Goal: Task Accomplishment & Management: Manage account settings

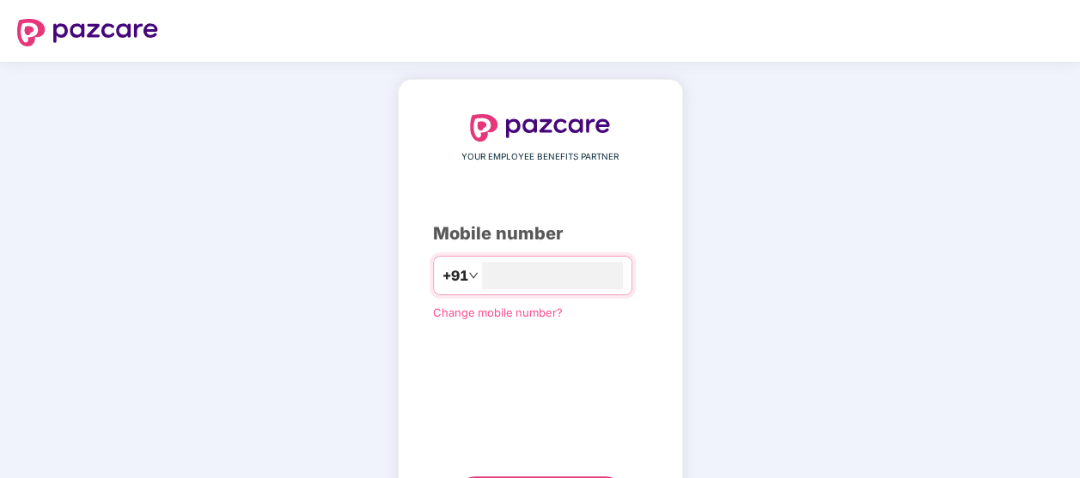
type input "**********"
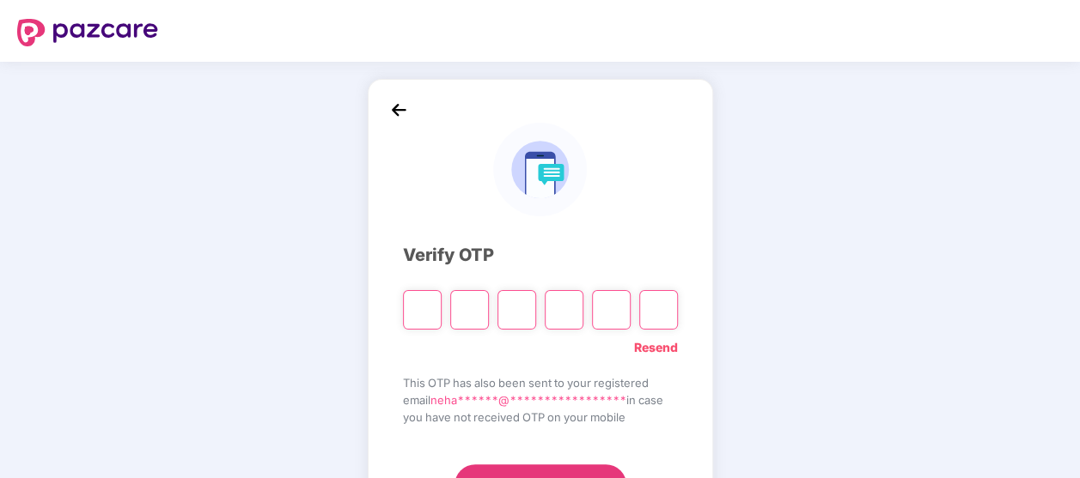
type input "*"
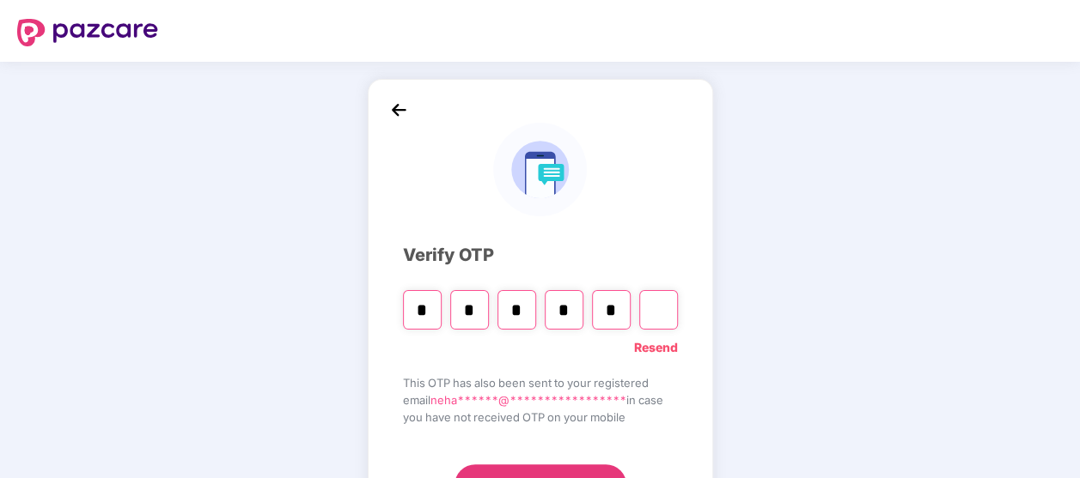
type input "*"
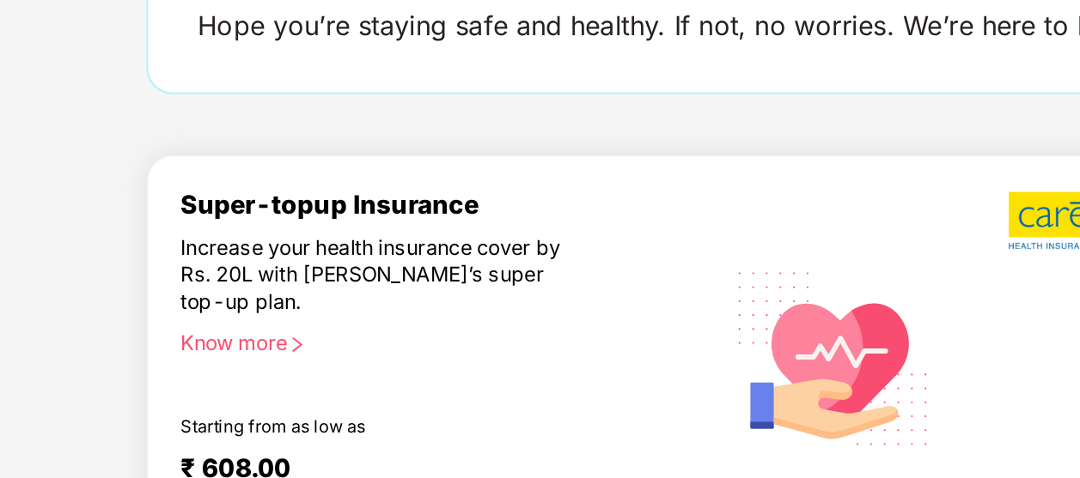
scroll to position [121, 0]
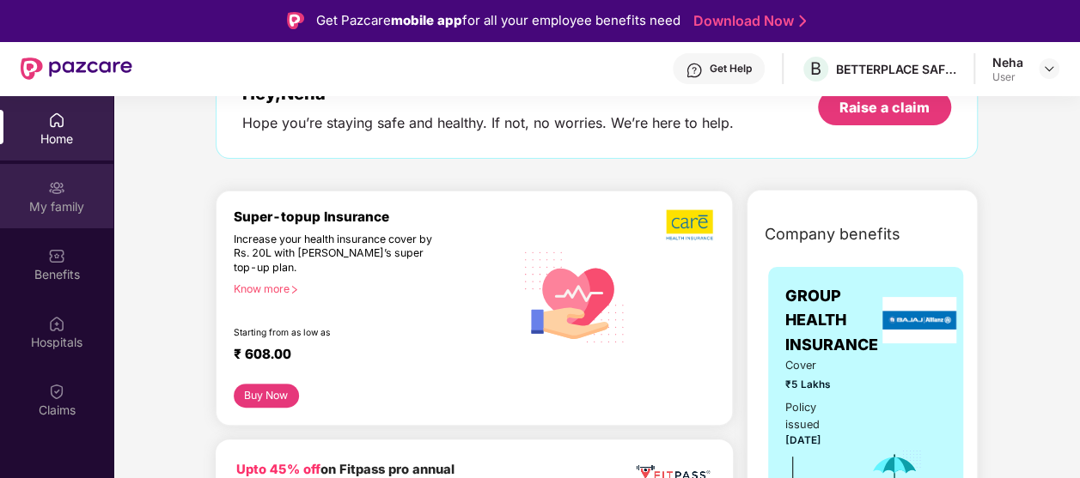
click at [53, 207] on div "My family" at bounding box center [56, 206] width 113 height 17
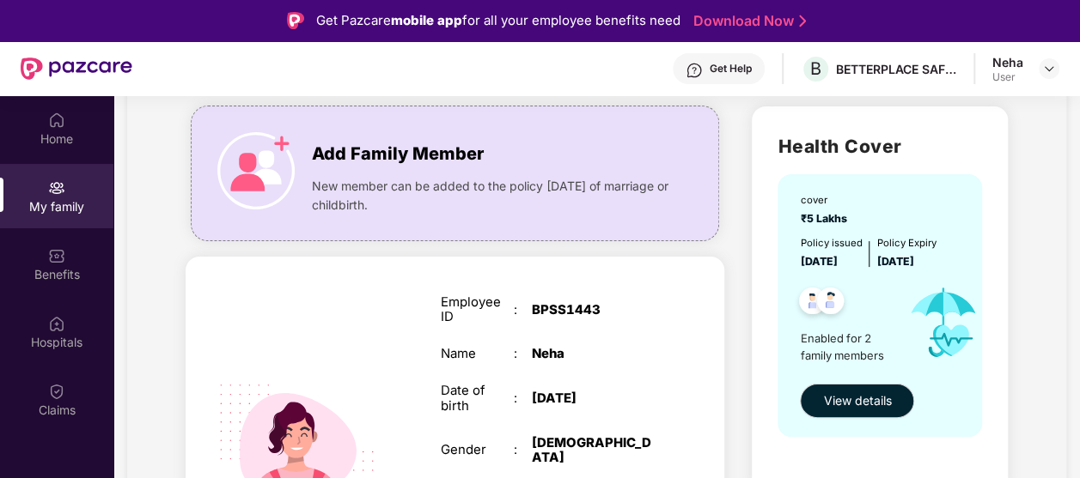
scroll to position [105, 0]
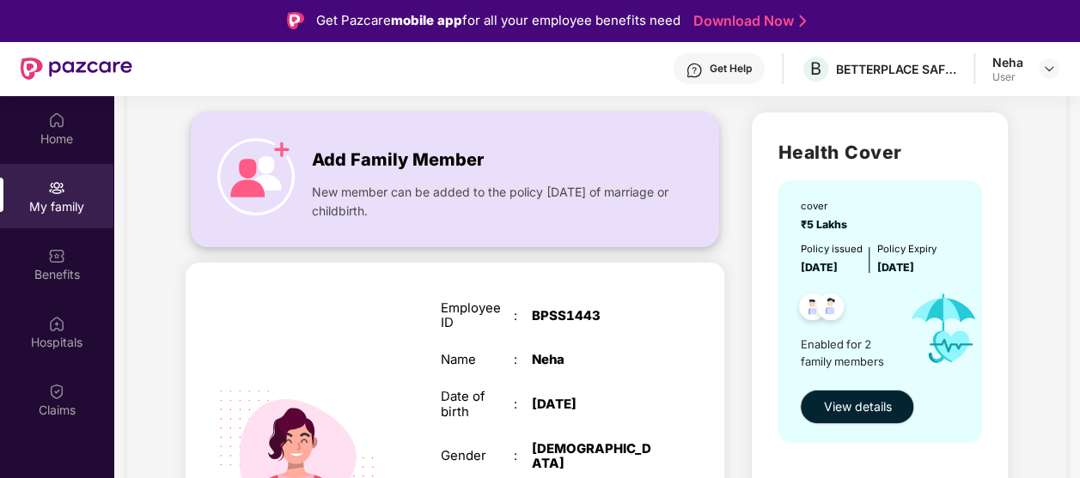
click at [285, 151] on img at bounding box center [255, 176] width 77 height 77
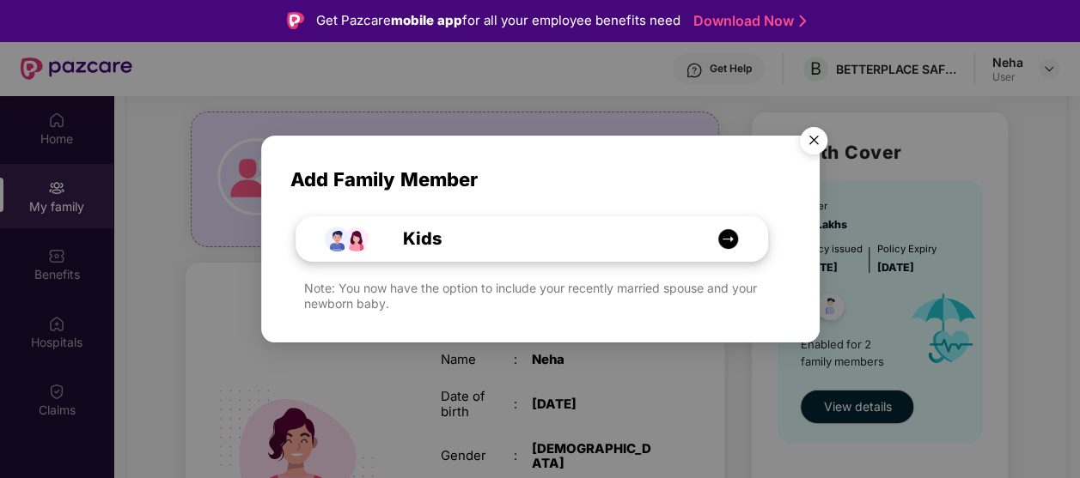
click at [514, 247] on div "Kids" at bounding box center [540, 239] width 353 height 27
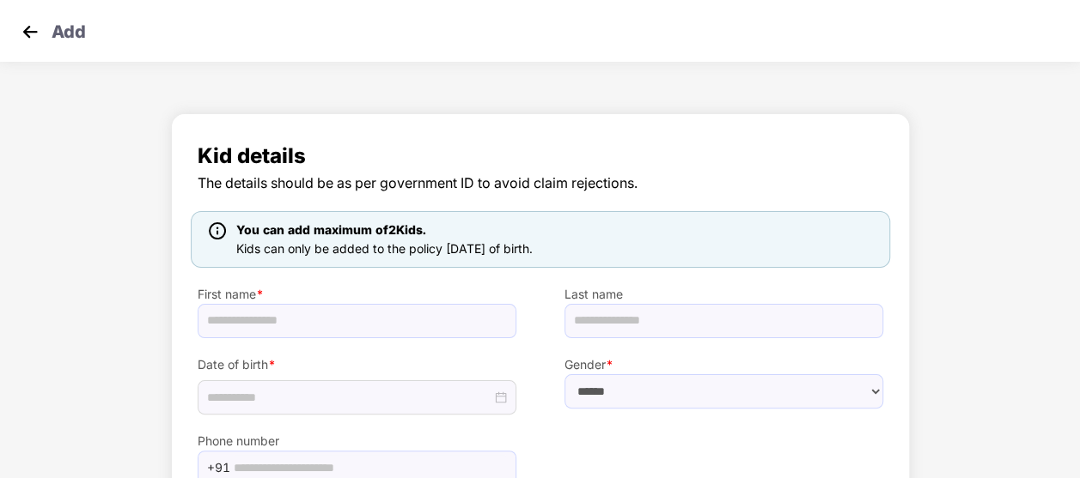
click at [25, 37] on img at bounding box center [30, 32] width 26 height 26
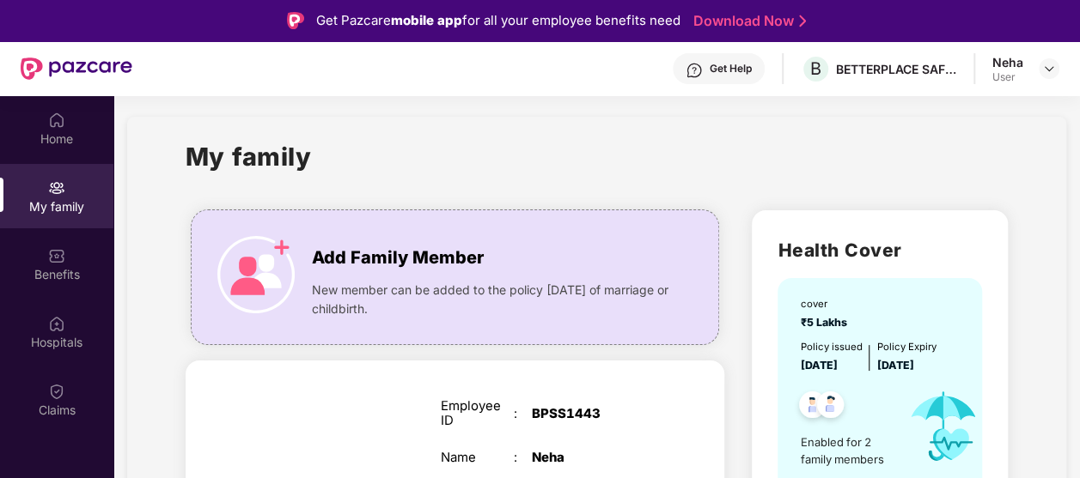
scroll to position [6, 0]
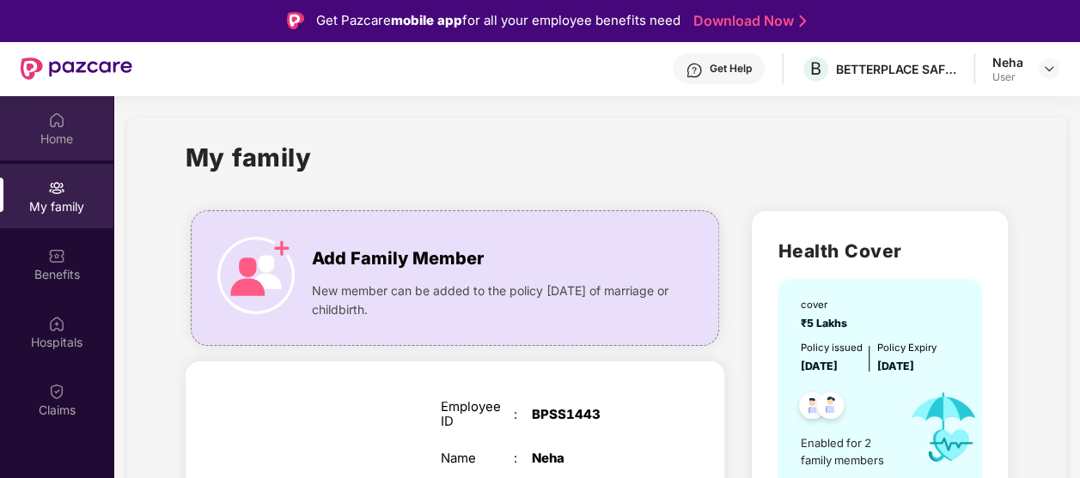
click at [77, 124] on div "Home" at bounding box center [56, 128] width 113 height 64
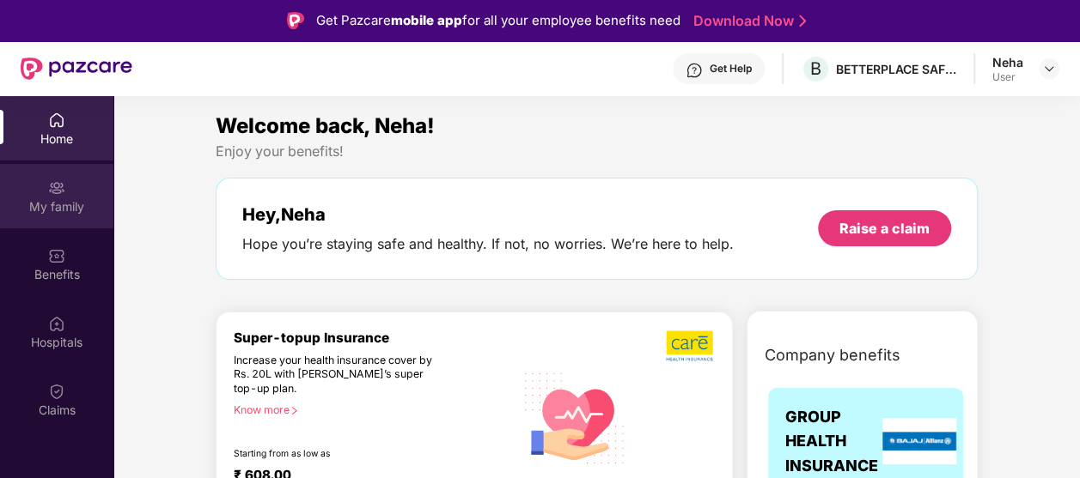
click at [58, 192] on img at bounding box center [56, 187] width 17 height 17
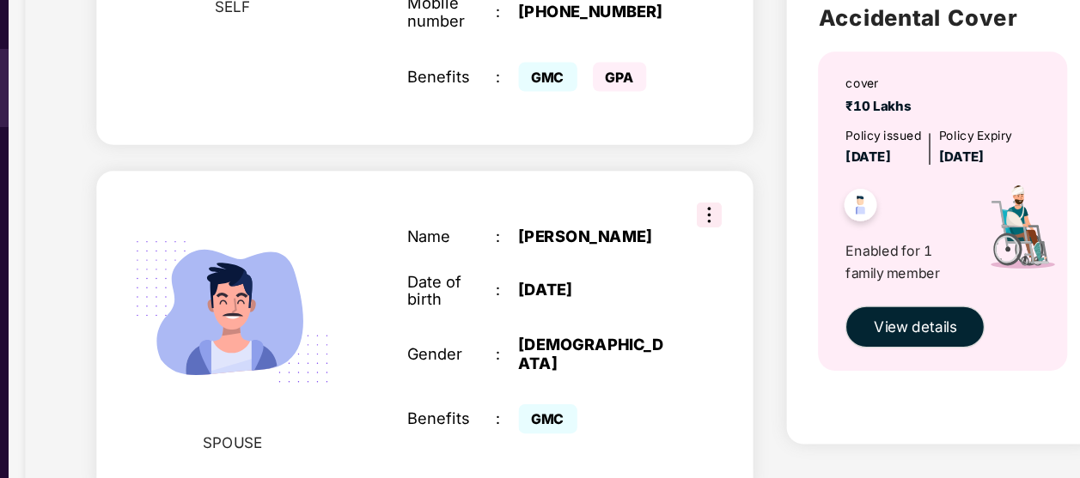
scroll to position [109, 0]
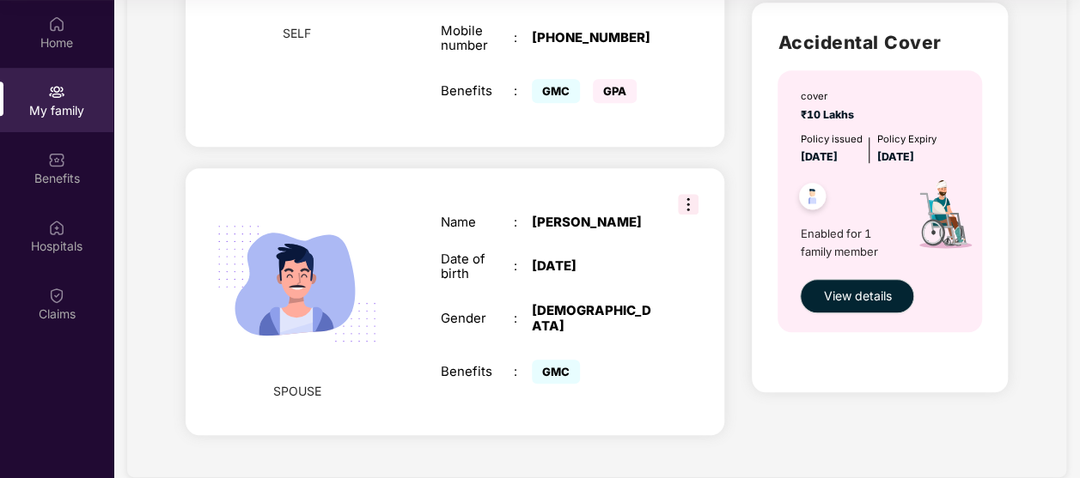
click at [678, 190] on div "SPOUSE Name : [PERSON_NAME] Date of birth : [DEMOGRAPHIC_DATA] Gender : [DEMOGR…" at bounding box center [455, 301] width 539 height 267
click at [678, 194] on img at bounding box center [688, 204] width 21 height 21
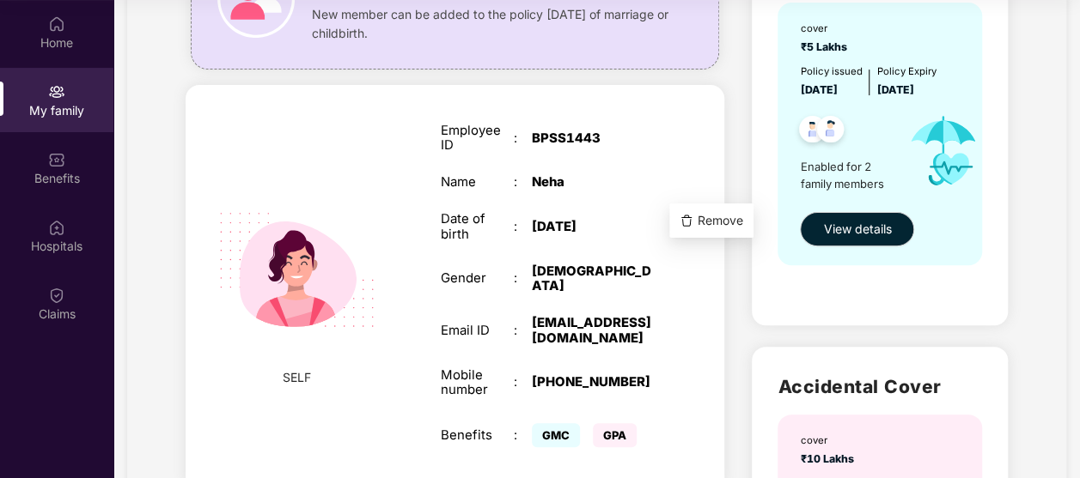
scroll to position [0, 0]
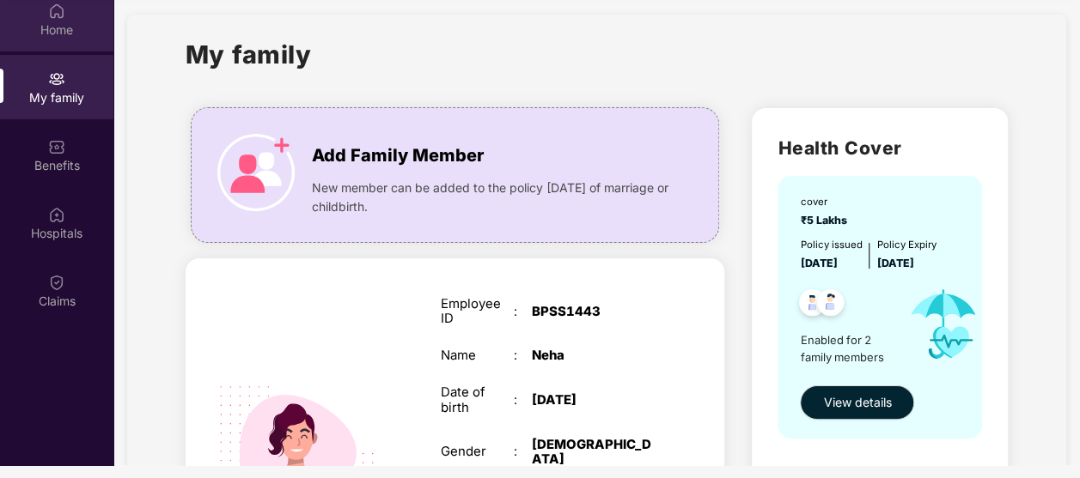
click at [46, 43] on div "Home" at bounding box center [56, 19] width 113 height 64
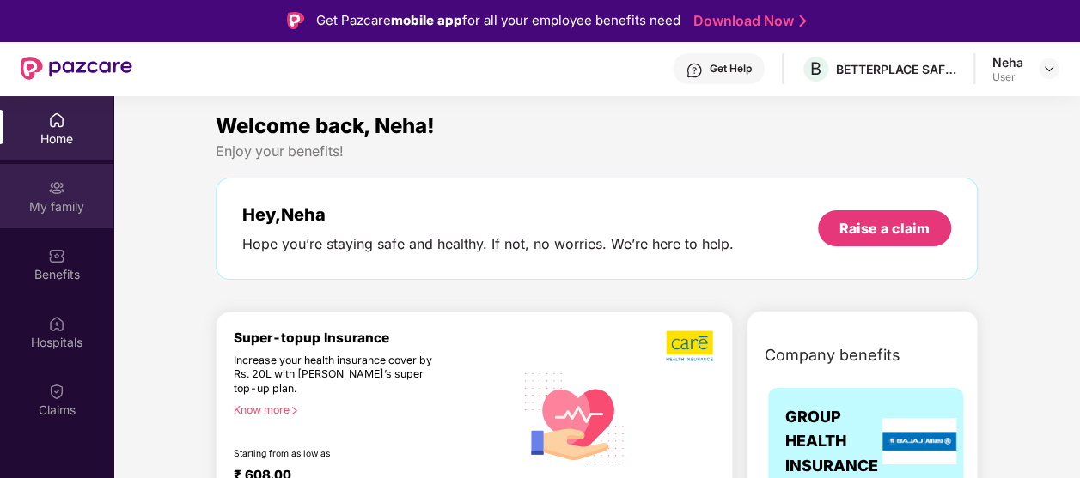
click at [59, 199] on div "My family" at bounding box center [56, 206] width 113 height 17
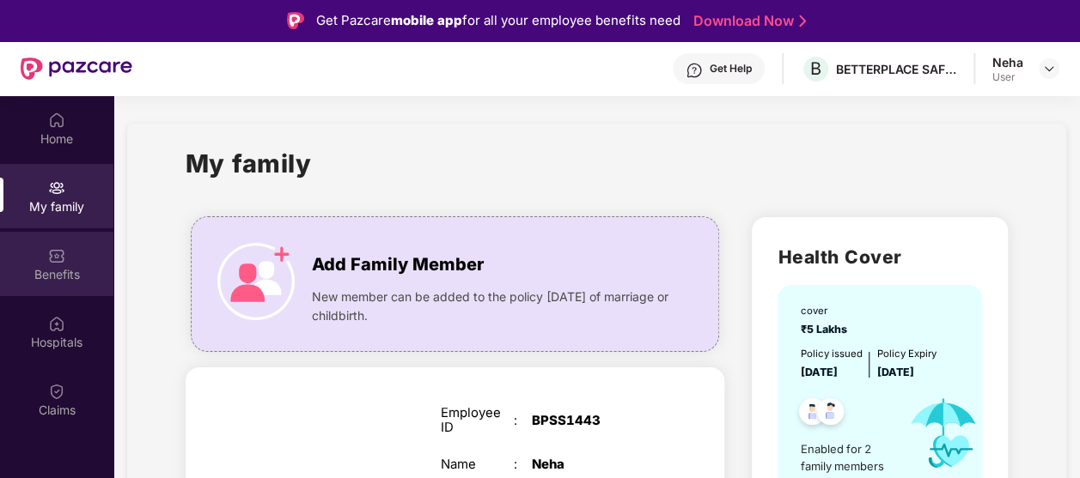
click at [53, 255] on img at bounding box center [56, 255] width 17 height 17
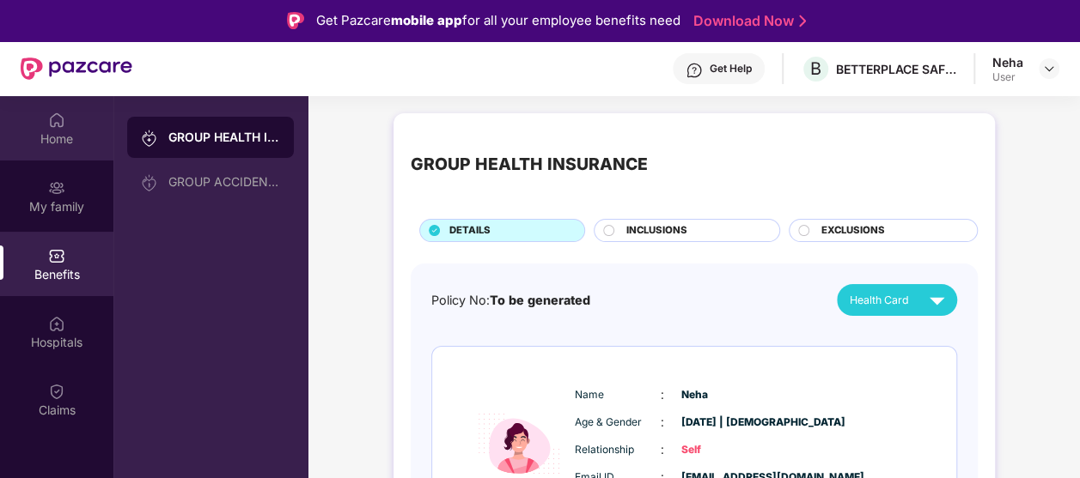
click at [50, 126] on img at bounding box center [56, 120] width 17 height 17
